Goal: Task Accomplishment & Management: Use online tool/utility

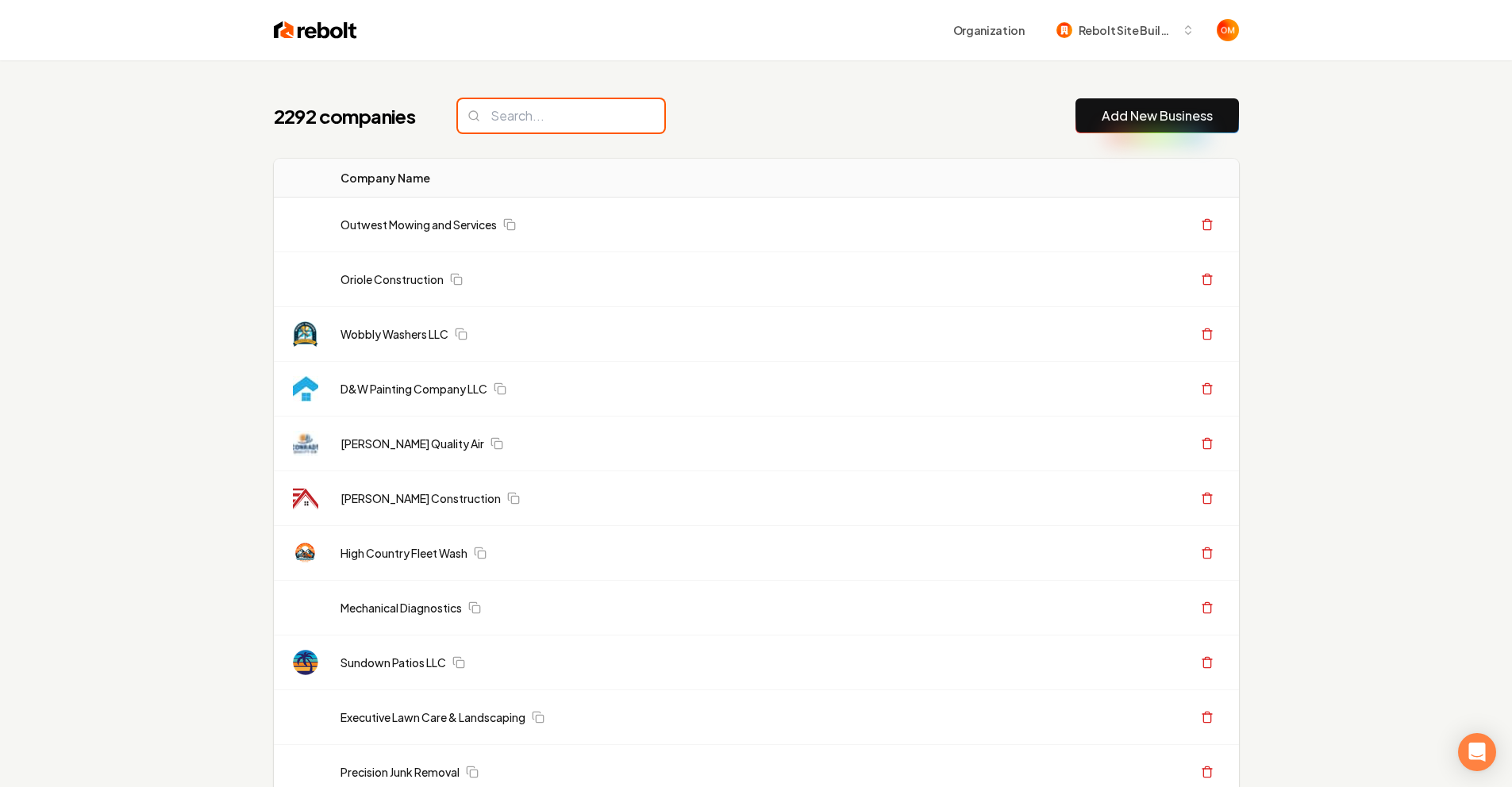
click at [547, 108] on input "search" at bounding box center [560, 116] width 206 height 33
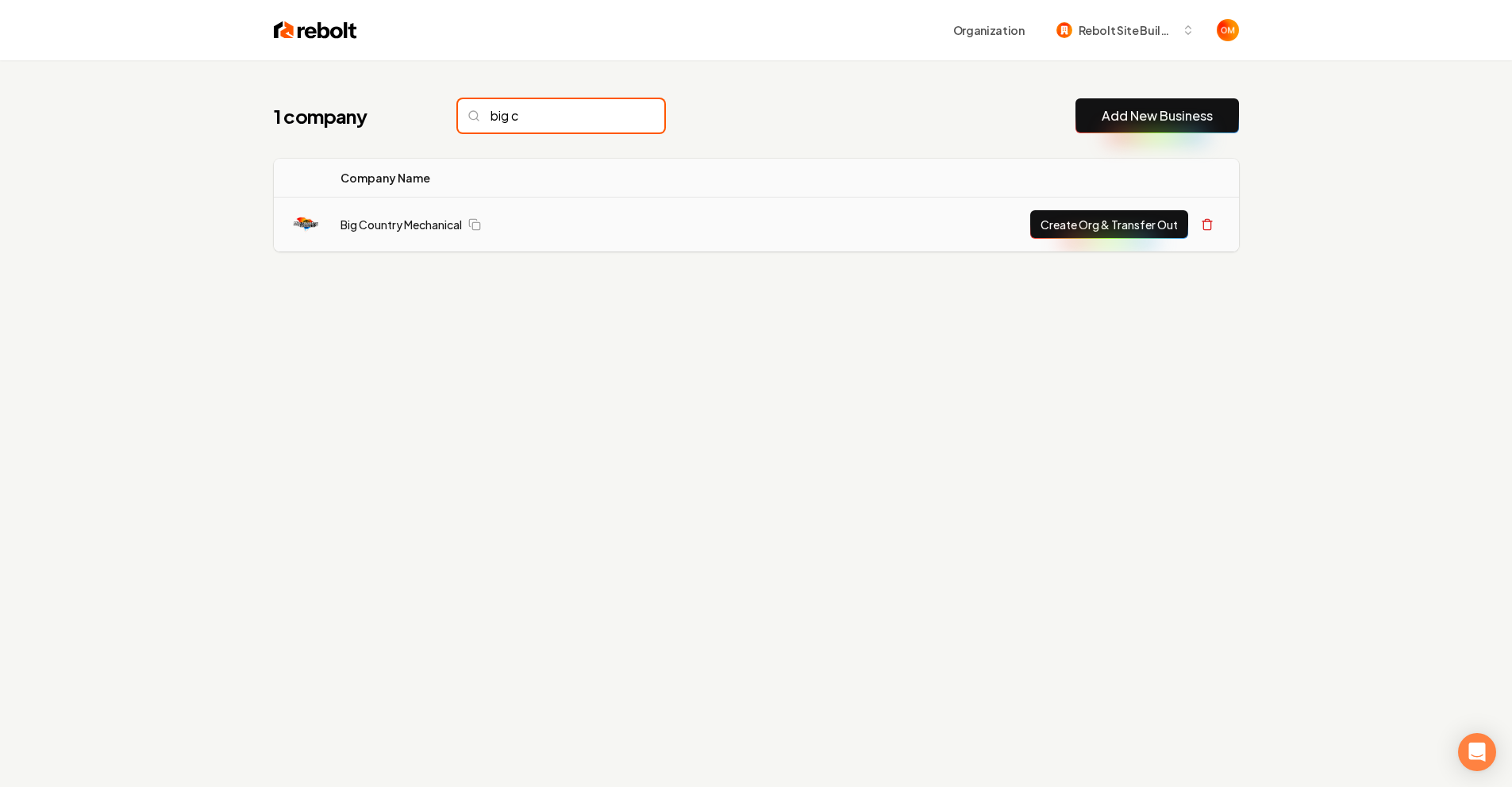
type input "big c"
click at [401, 211] on td "Big Country Mechanical" at bounding box center [522, 224] width 389 height 55
click at [415, 222] on link "Big Country Mechanical" at bounding box center [401, 224] width 122 height 16
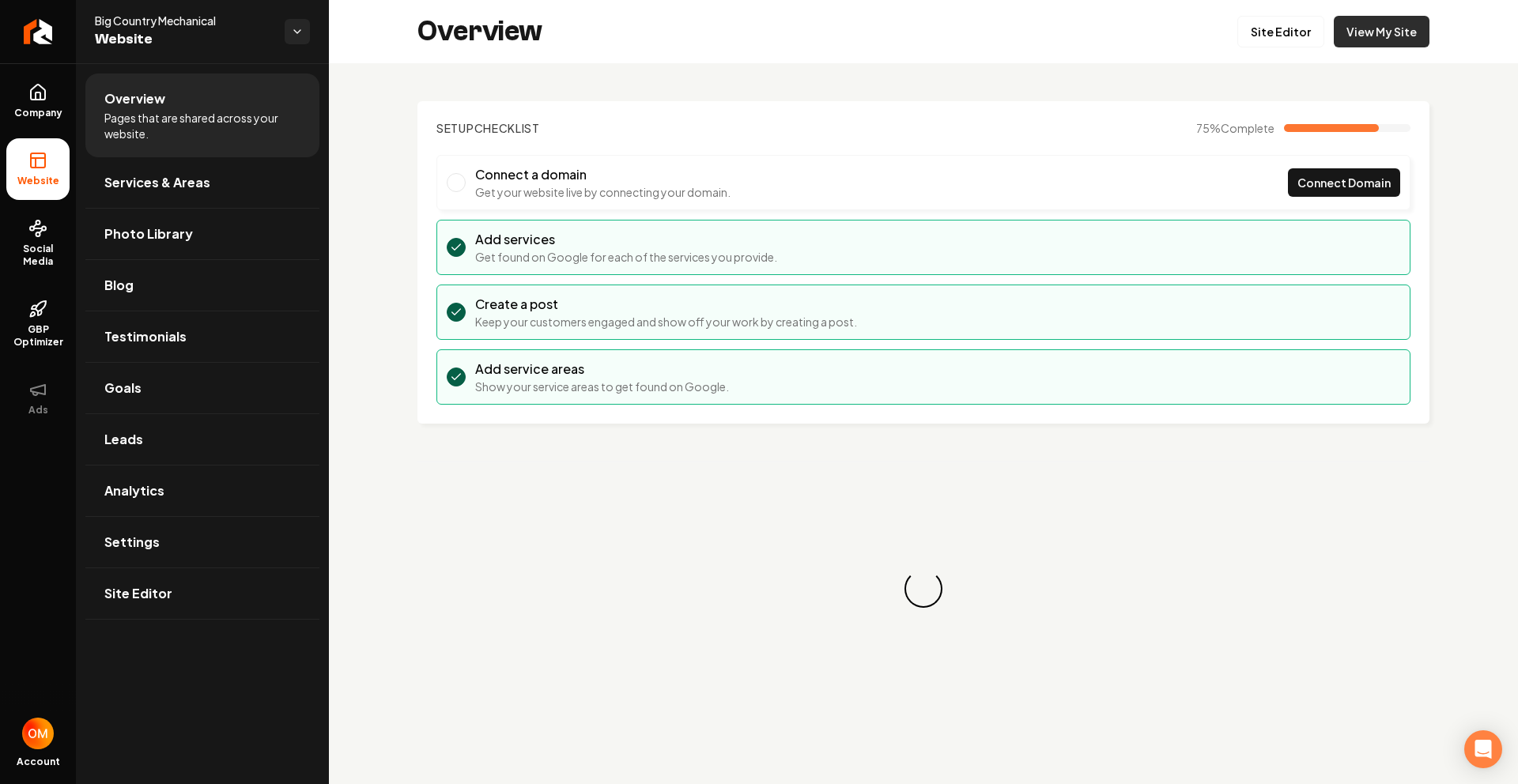
click at [1364, 46] on link "View My Site" at bounding box center [1381, 31] width 95 height 31
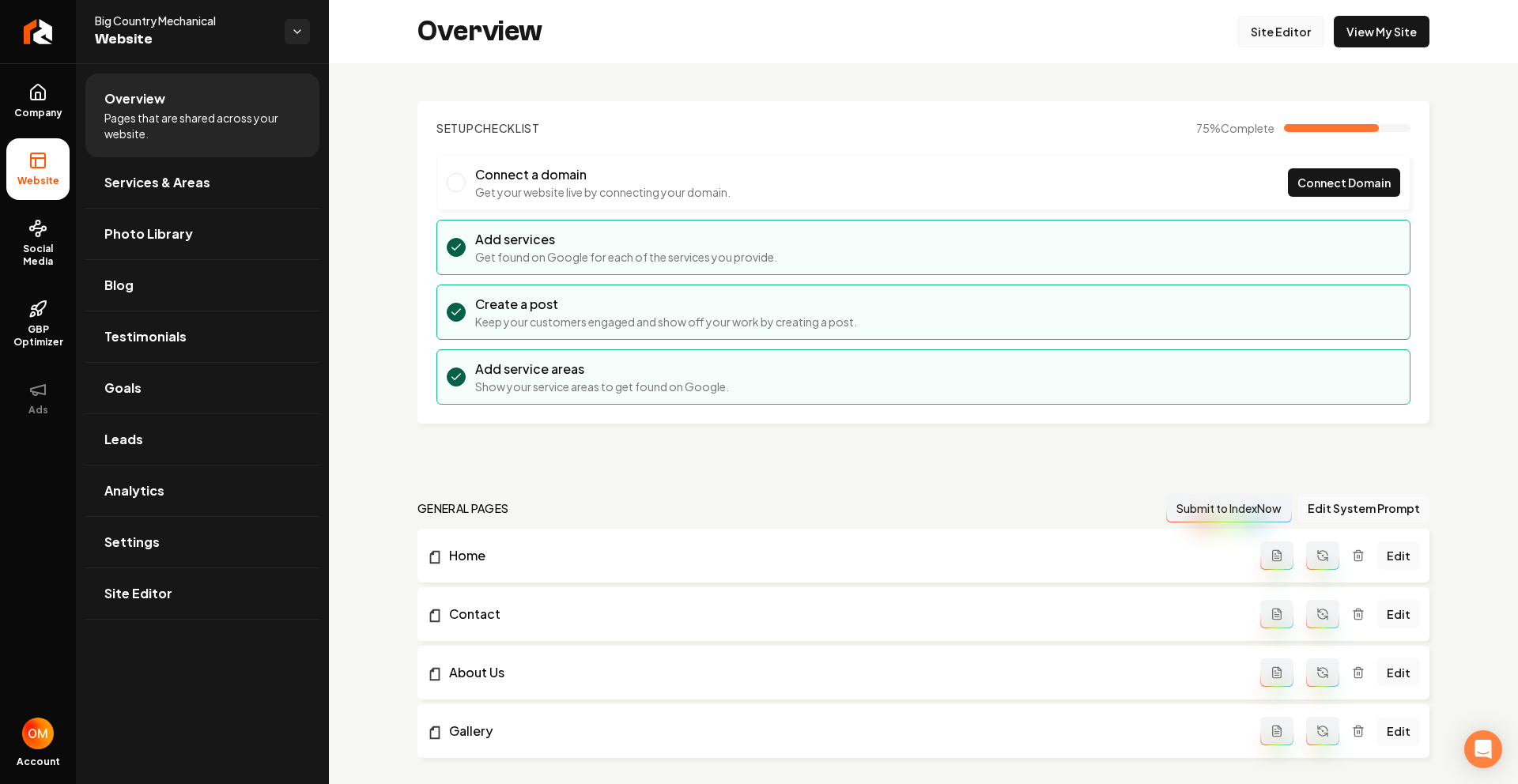
click at [1249, 23] on link "Site Editor" at bounding box center [1281, 31] width 87 height 31
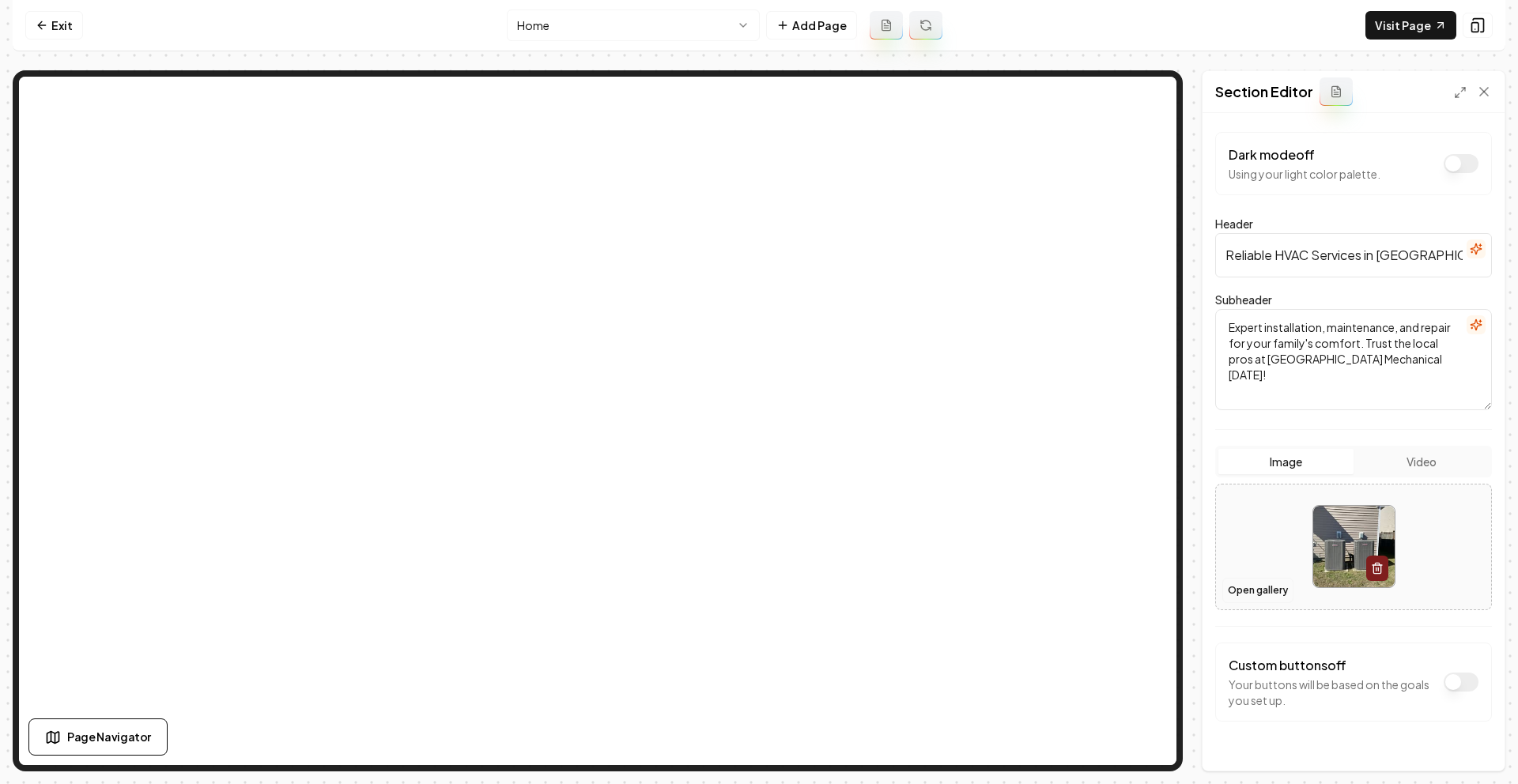
click at [1260, 594] on button "Open gallery" at bounding box center [1257, 590] width 71 height 25
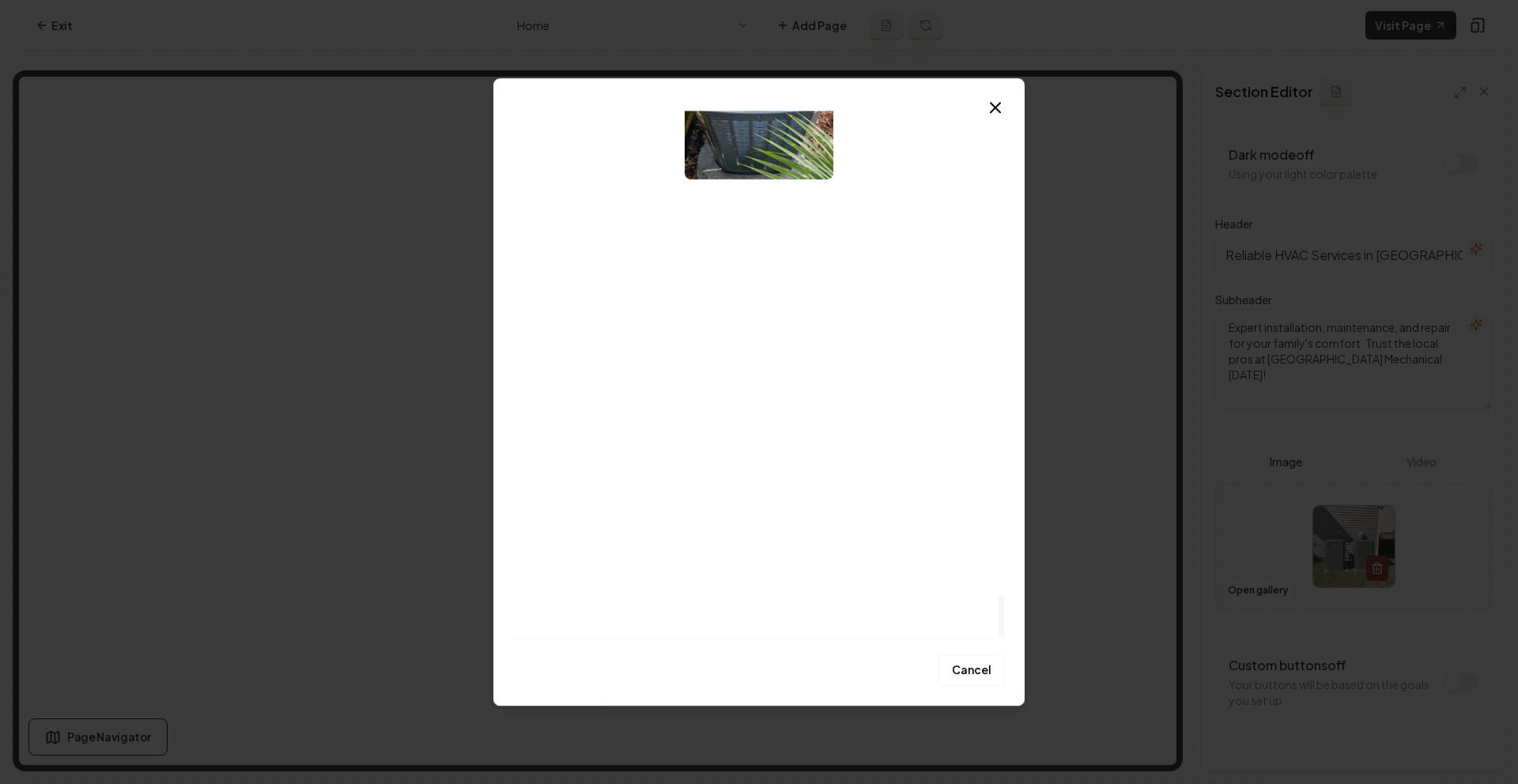
scroll to position [6042, 0]
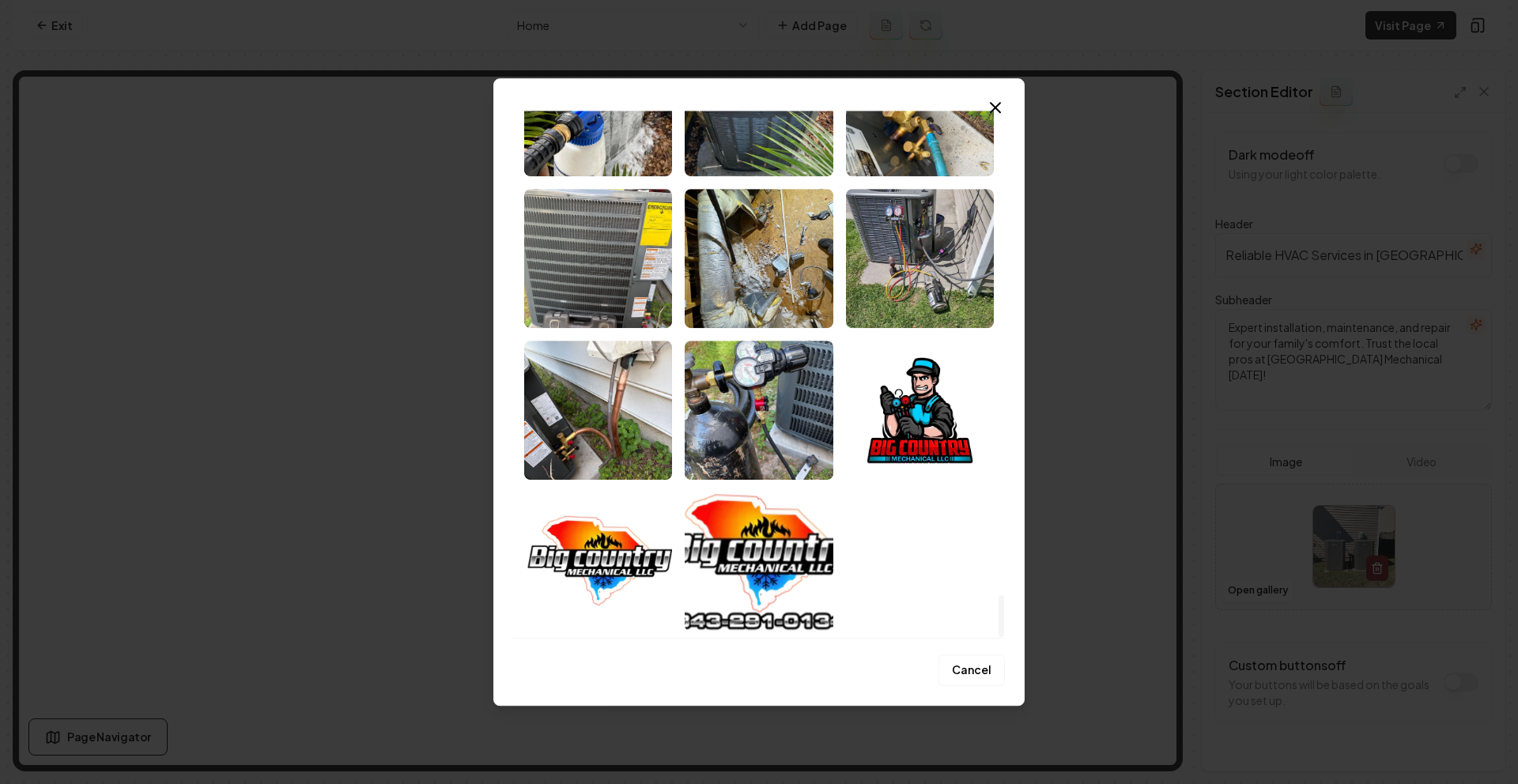
click at [971, 671] on button "Cancel" at bounding box center [971, 670] width 67 height 31
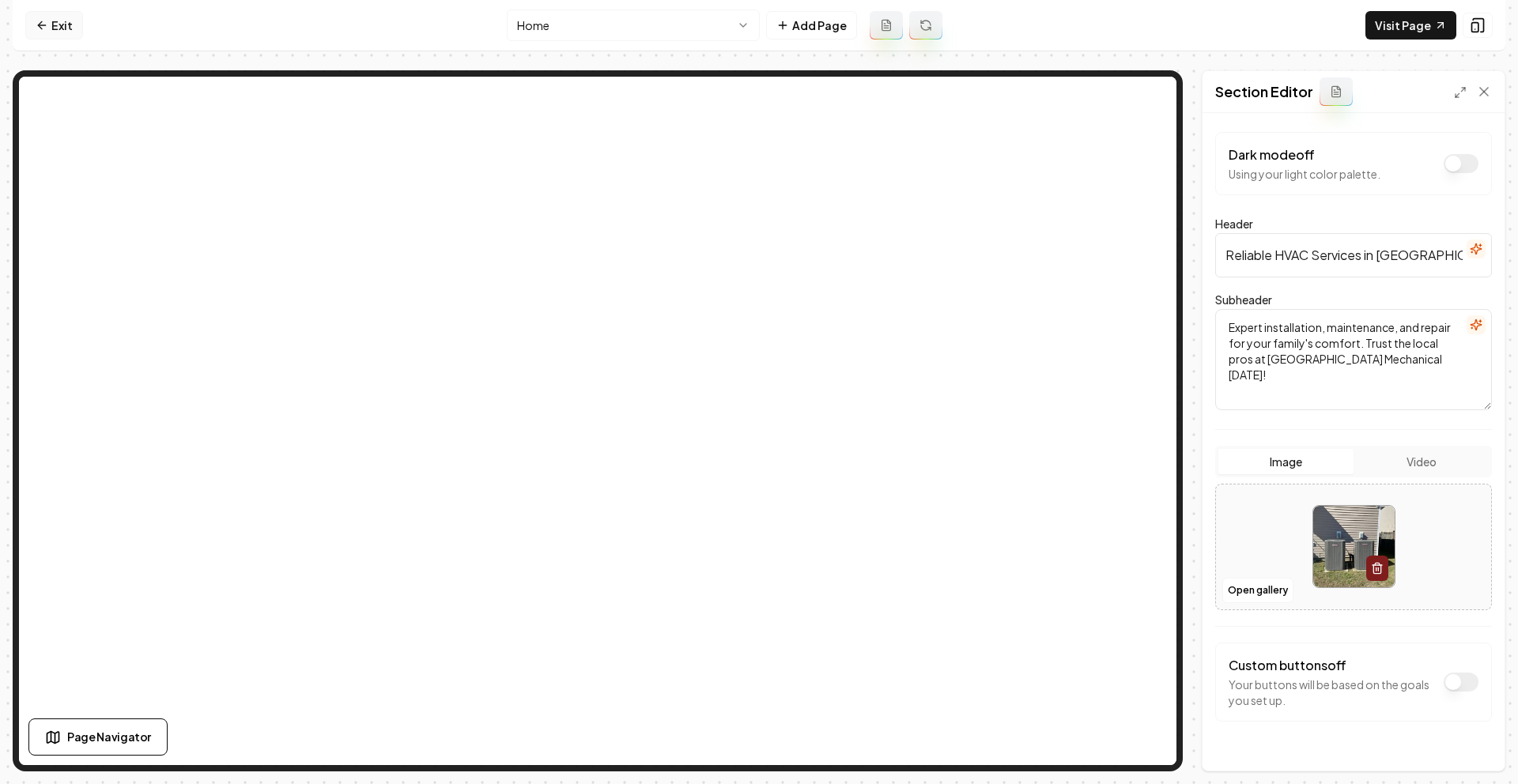
click at [56, 31] on link "Exit" at bounding box center [54, 25] width 58 height 29
